Goal: Answer question/provide support: Answer question/provide support

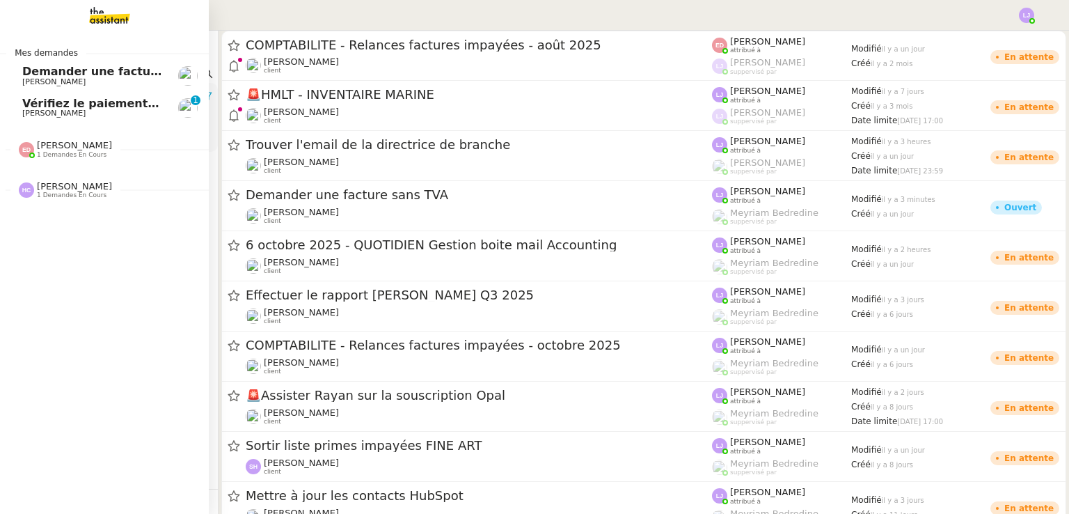
click at [134, 69] on span "Demander une facture sans TVA" at bounding box center [123, 71] width 202 height 13
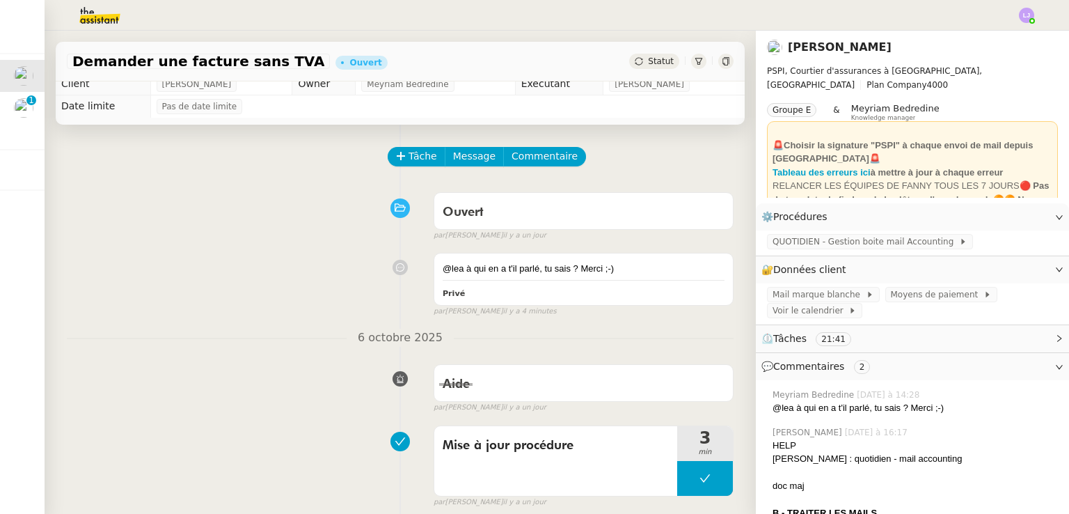
scroll to position [7, 0]
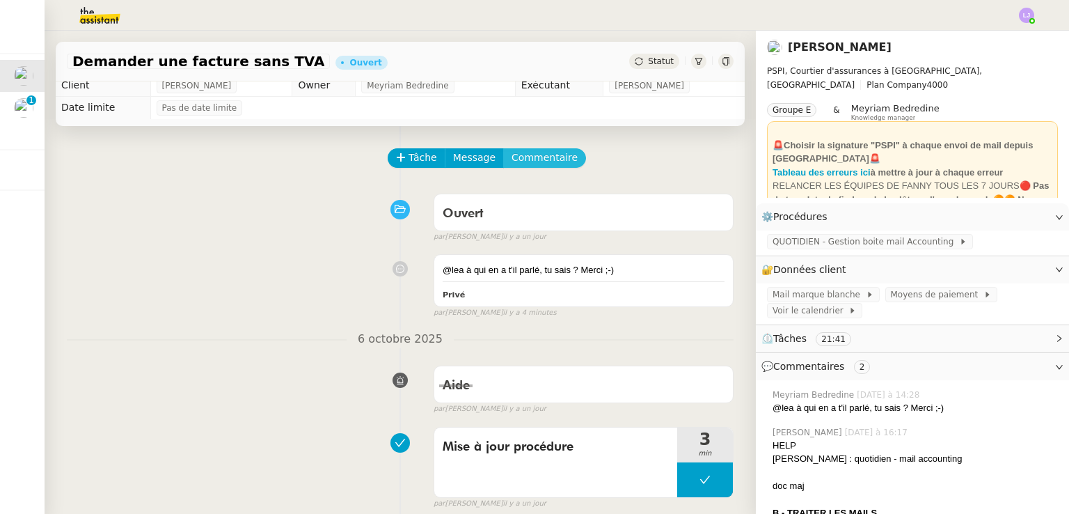
click at [530, 162] on span "Commentaire" at bounding box center [544, 158] width 66 height 16
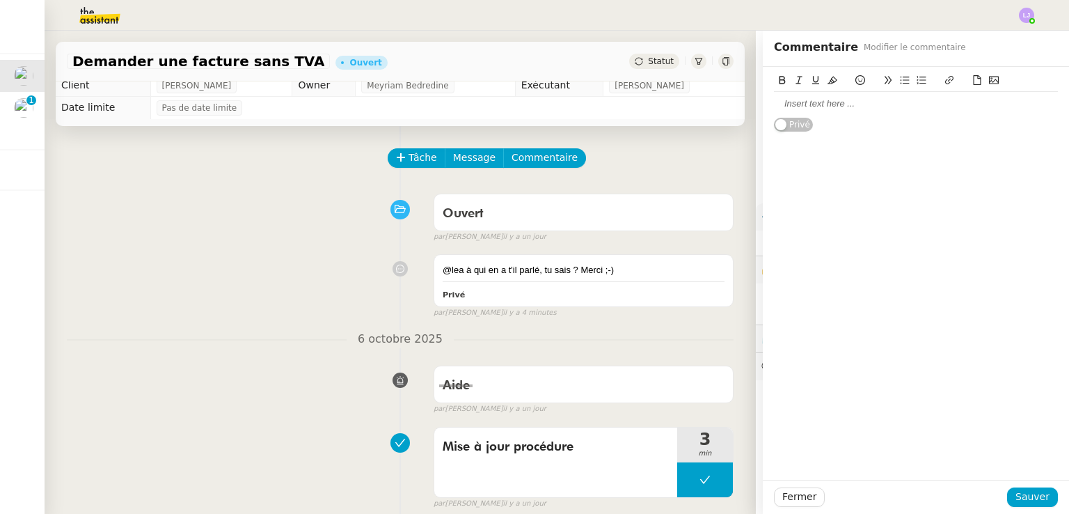
click at [817, 111] on div at bounding box center [916, 104] width 284 height 24
click at [1026, 497] on span "Sauver" at bounding box center [1032, 496] width 34 height 16
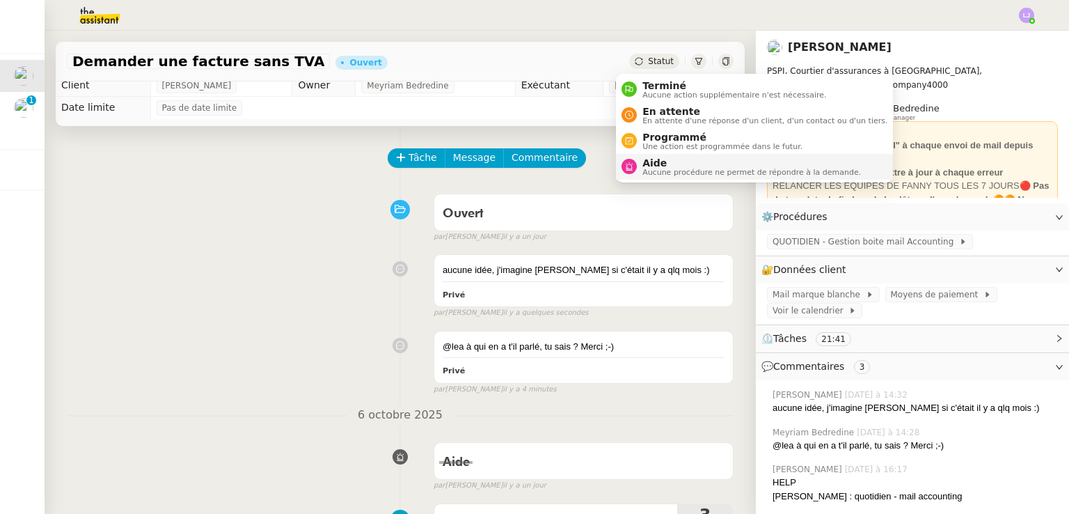
click at [700, 165] on span "Aide" at bounding box center [751, 162] width 218 height 11
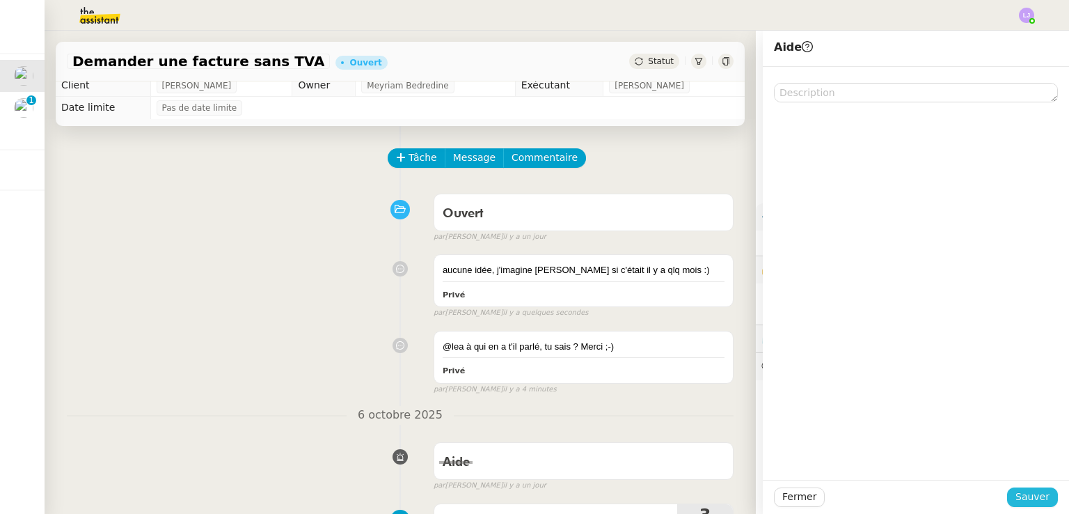
click at [1025, 500] on span "Sauver" at bounding box center [1032, 496] width 34 height 16
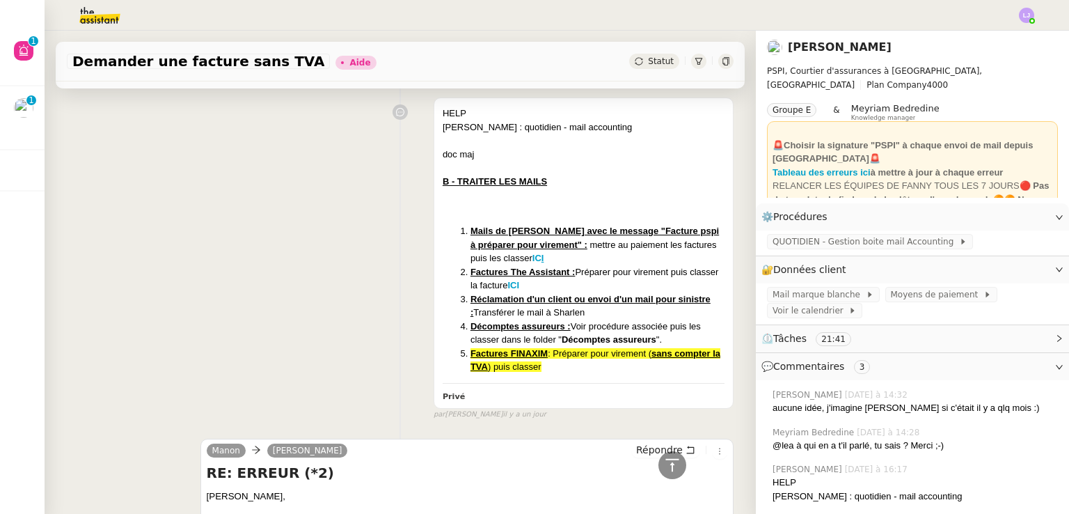
scroll to position [387, 0]
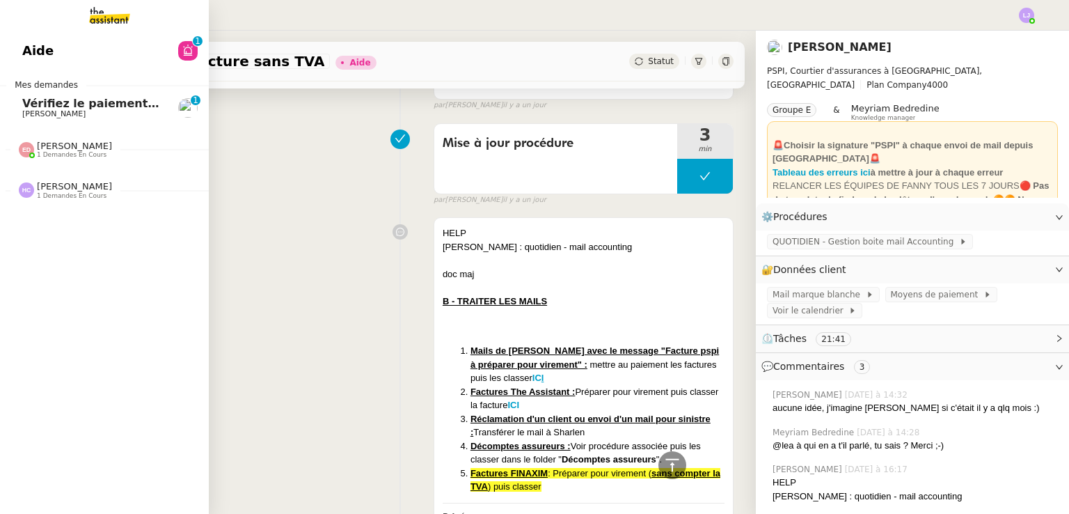
click at [87, 100] on span "Vérifiez le paiement du client" at bounding box center [114, 103] width 184 height 13
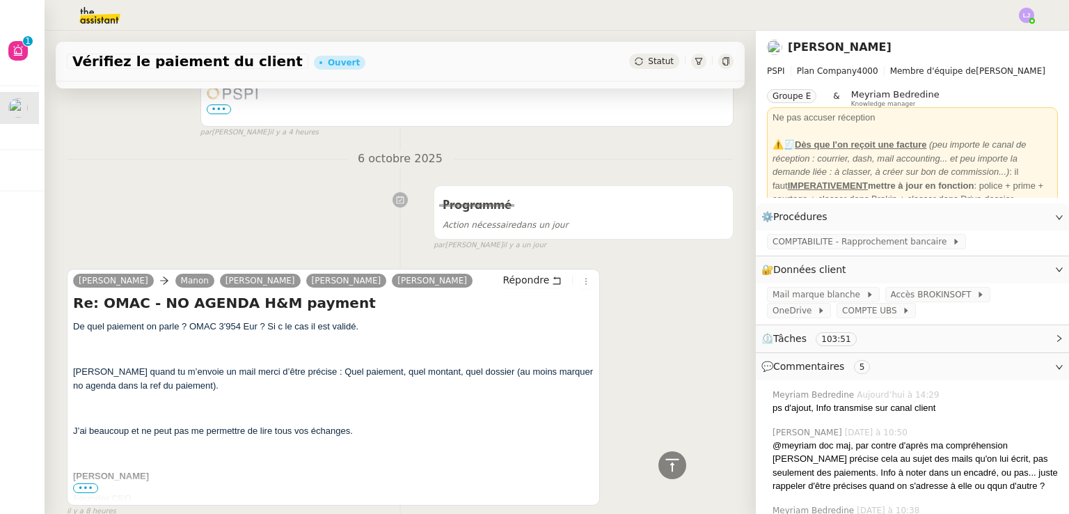
scroll to position [2040, 0]
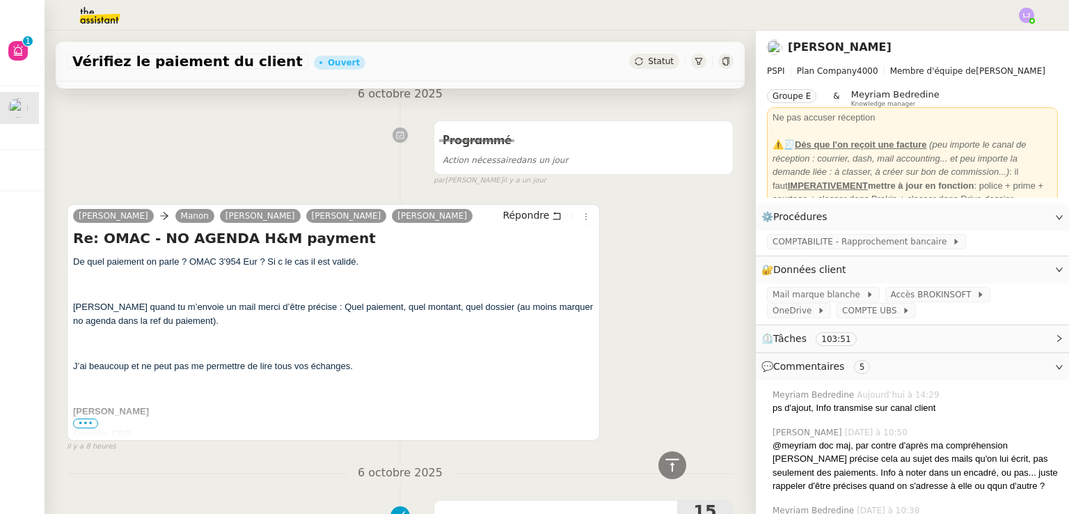
click at [680, 463] on nz-divider "6 octobre 2025" at bounding box center [400, 472] width 667 height 19
click at [665, 454] on div at bounding box center [672, 465] width 28 height 28
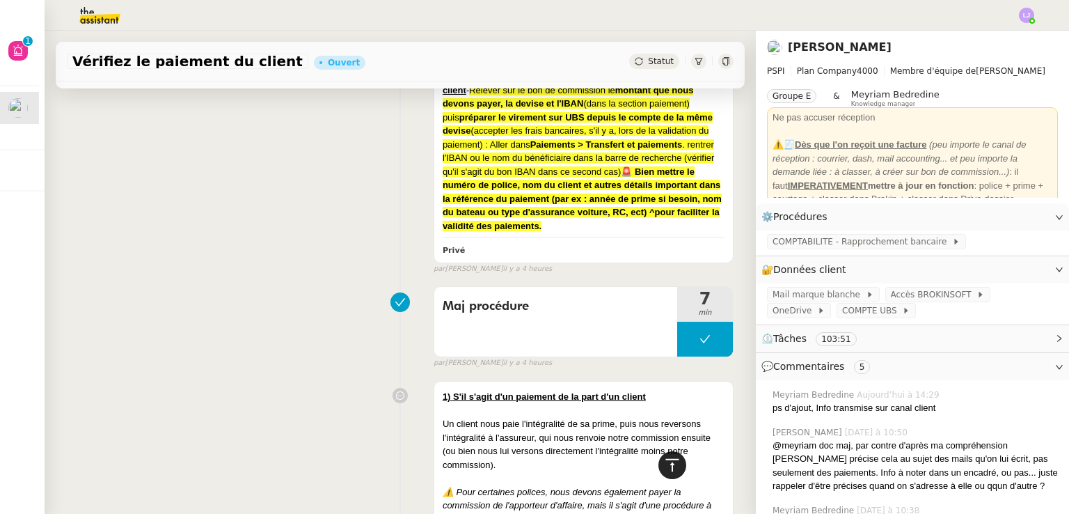
scroll to position [0, 0]
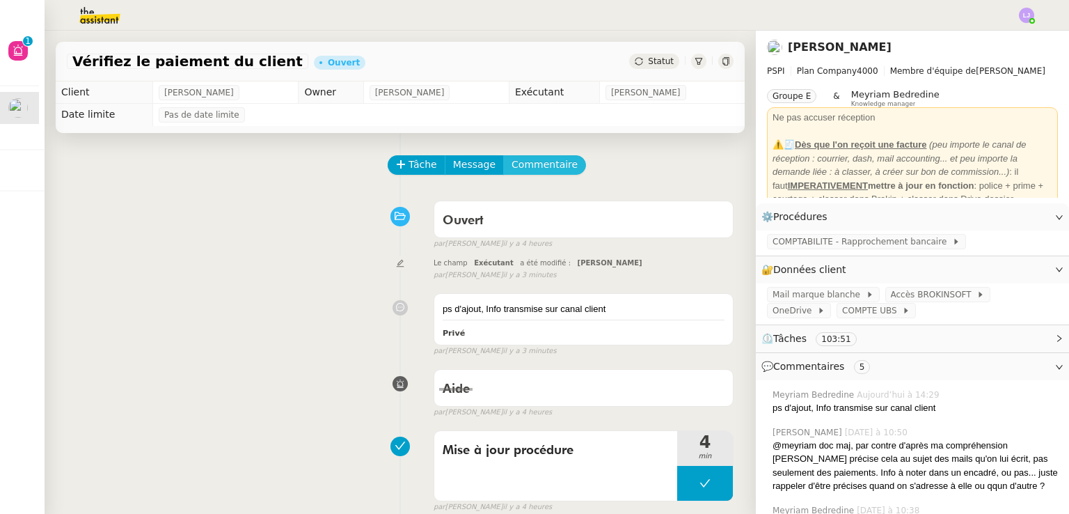
click at [532, 165] on span "Commentaire" at bounding box center [544, 165] width 66 height 16
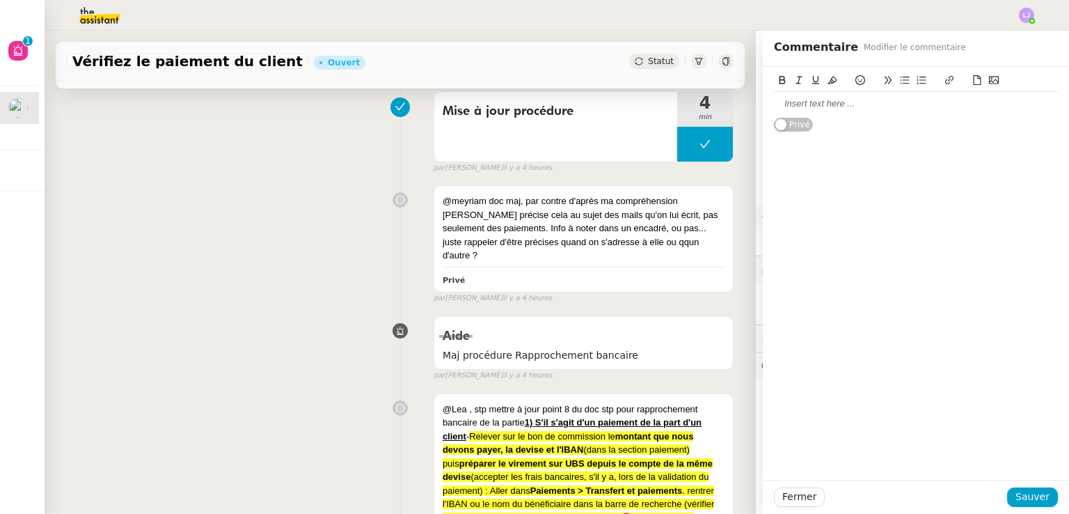
scroll to position [342, 0]
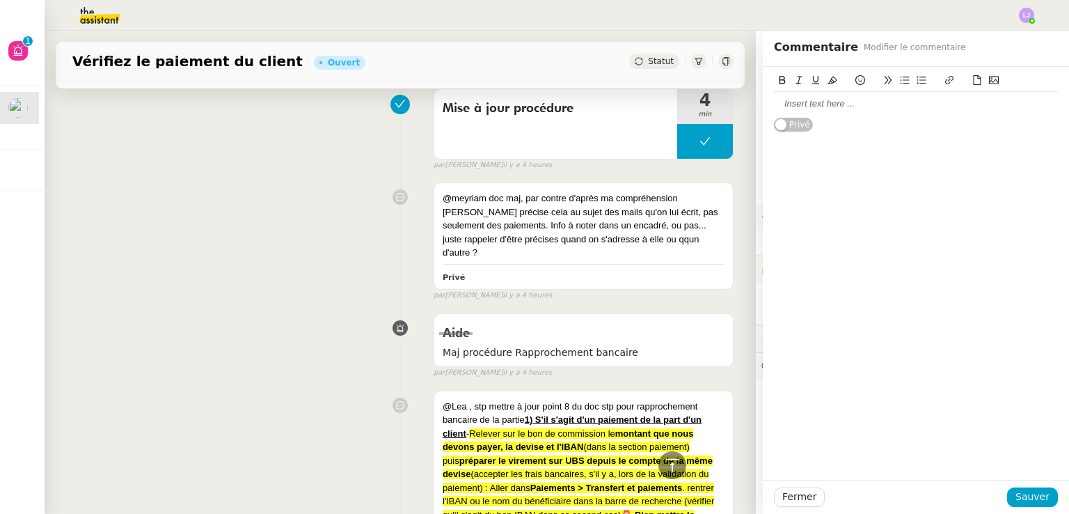
click at [845, 105] on div at bounding box center [916, 103] width 284 height 13
click at [1034, 493] on span "Sauver" at bounding box center [1032, 496] width 34 height 16
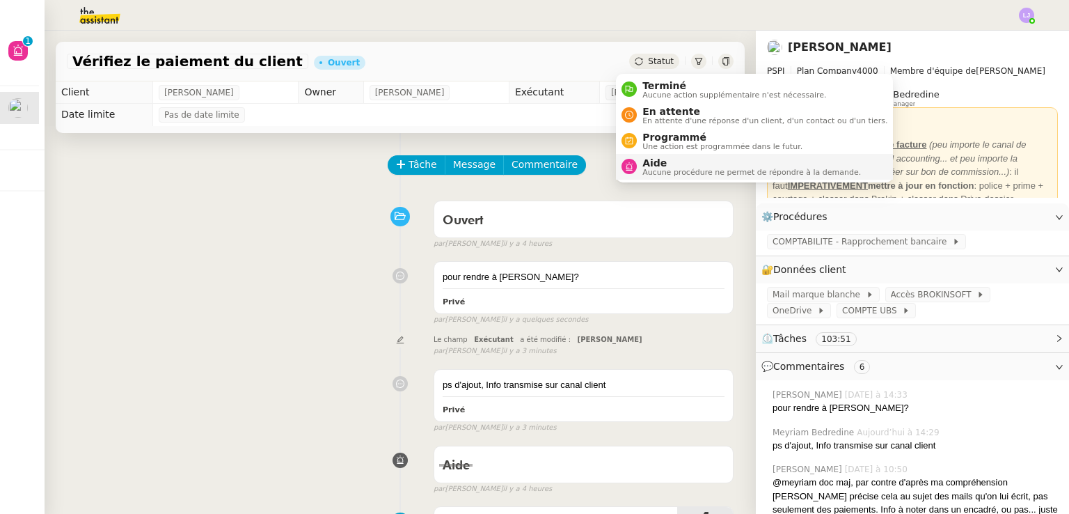
click at [697, 164] on span "Aide" at bounding box center [751, 162] width 218 height 11
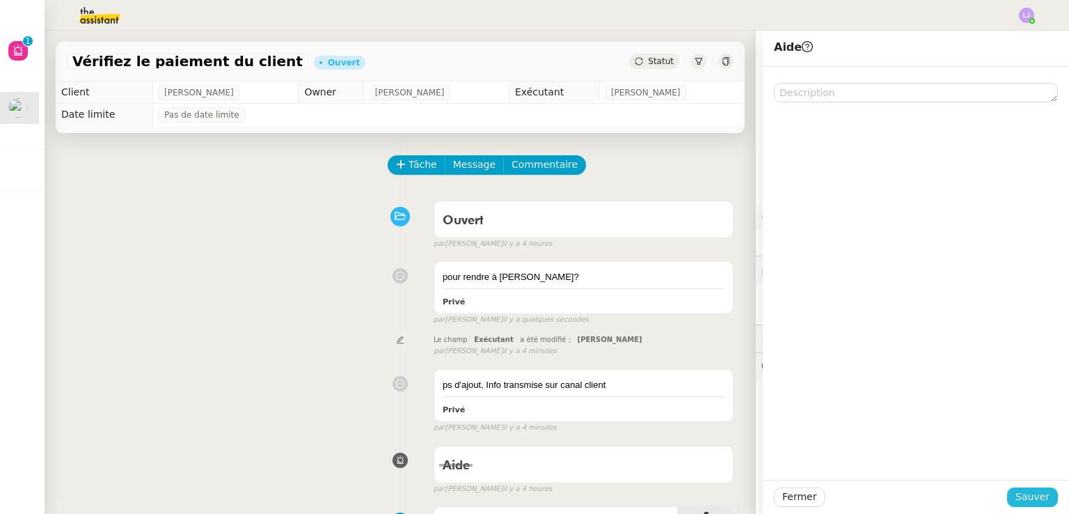
click at [1035, 502] on span "Sauver" at bounding box center [1032, 496] width 34 height 16
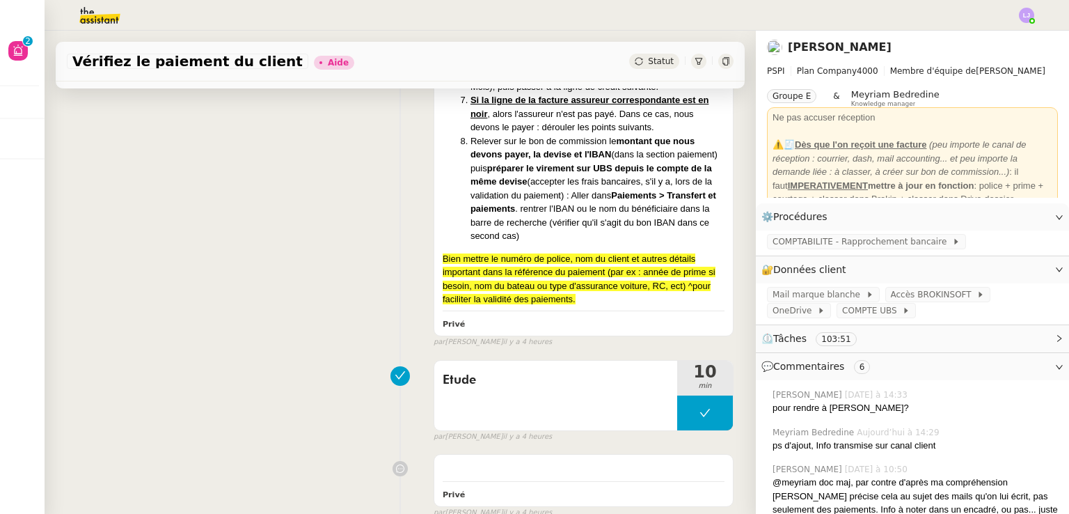
scroll to position [1453, 0]
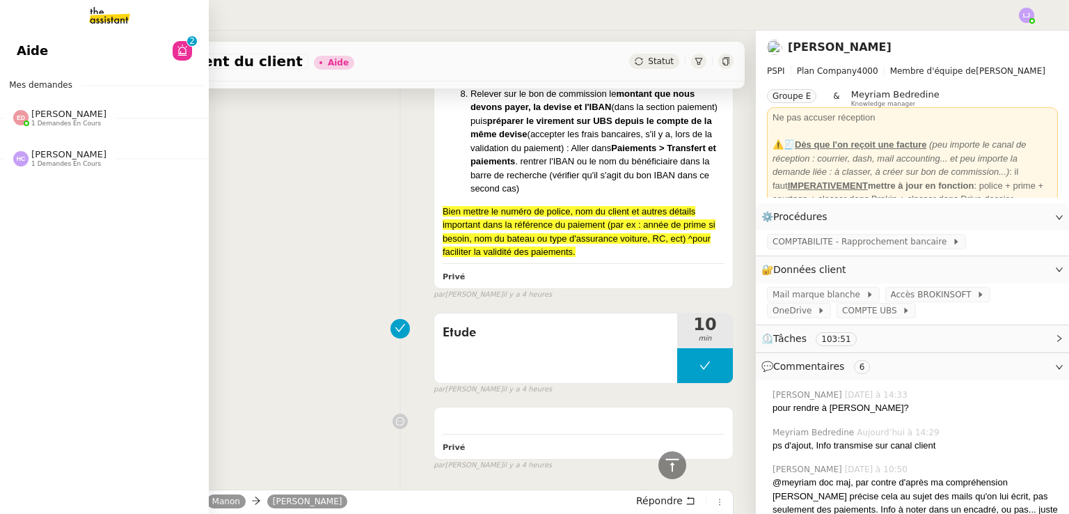
click at [45, 116] on span "[PERSON_NAME]" at bounding box center [68, 114] width 75 height 10
